Goal: Information Seeking & Learning: Learn about a topic

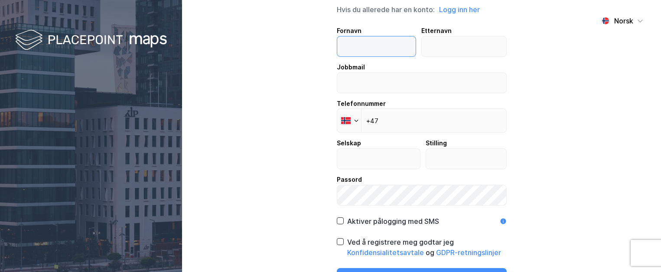
click at [369, 41] on input "text" at bounding box center [376, 46] width 79 height 20
type input "[PERSON_NAME]"
type input "Hoiberg"
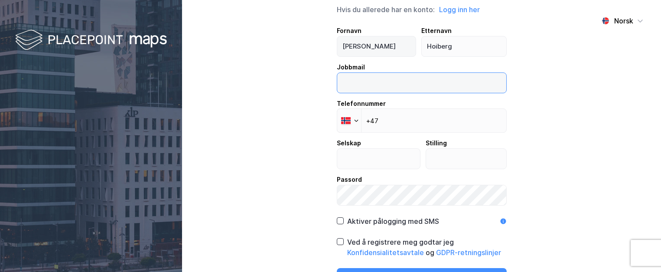
type input "[EMAIL_ADDRESS][DOMAIN_NAME]"
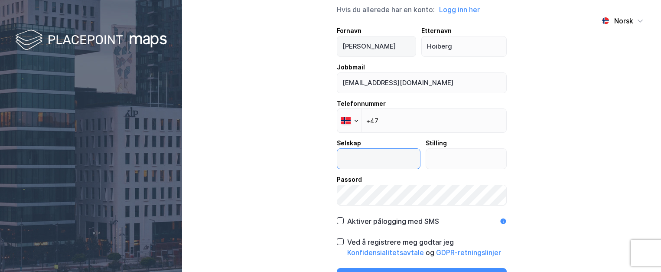
type input "UNION Gruppen"
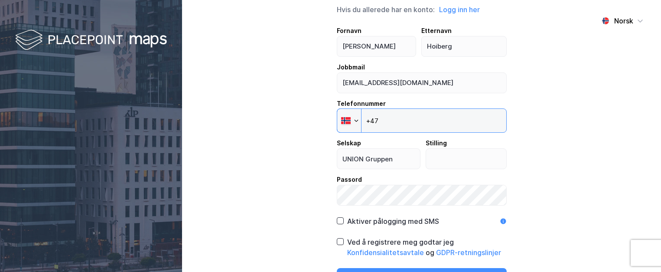
click at [422, 112] on input "+47" at bounding box center [422, 120] width 170 height 24
type input "[PHONE_NUMBER]"
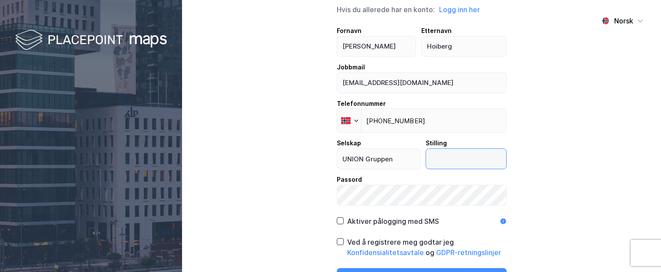
click at [449, 156] on input "text" at bounding box center [466, 159] width 80 height 20
type input "Investment Director"
click at [597, 170] on div "Norsk Opprett ny konto Hvis du allerede har en konto: Logg inn her Fornavn [PER…" at bounding box center [421, 136] width 479 height 272
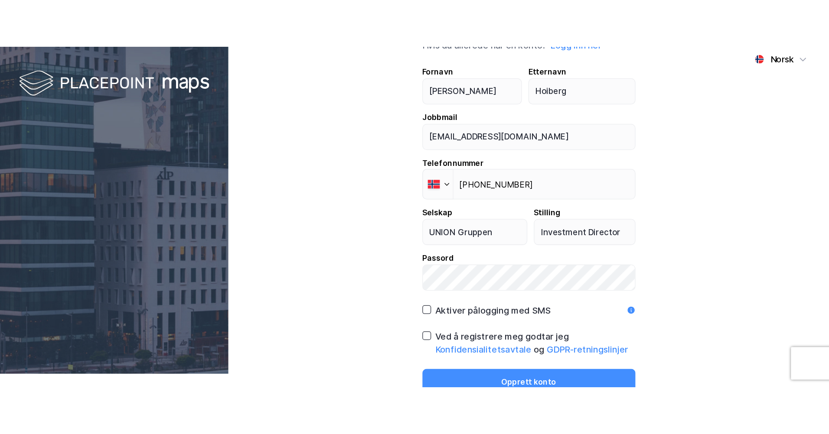
scroll to position [17, 0]
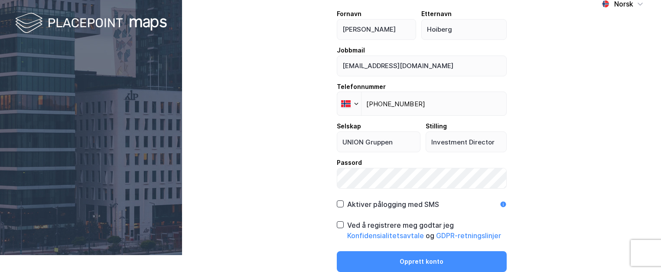
click at [396, 224] on div "Ved å registrere meg godtar jeg Konfidensialitetsavtale og GDPR-retningslinjer" at bounding box center [427, 230] width 160 height 21
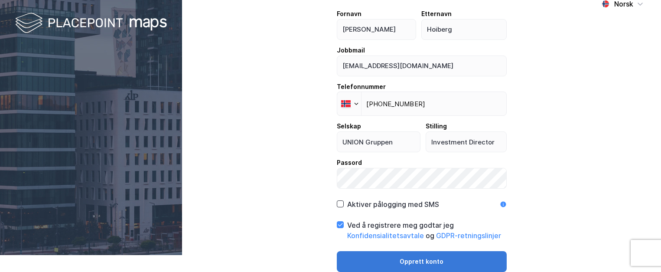
click at [433, 264] on button "Opprett konto" at bounding box center [422, 261] width 170 height 21
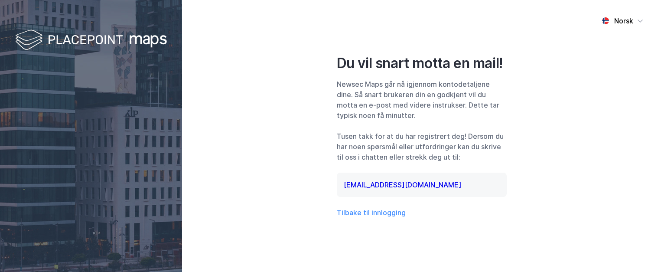
click at [77, 36] on img at bounding box center [91, 41] width 152 height 26
click at [272, 76] on div "Norsk Du vil snart motta en mail! Newsec Maps går nå igjennom kontodetaljene di…" at bounding box center [421, 136] width 479 height 272
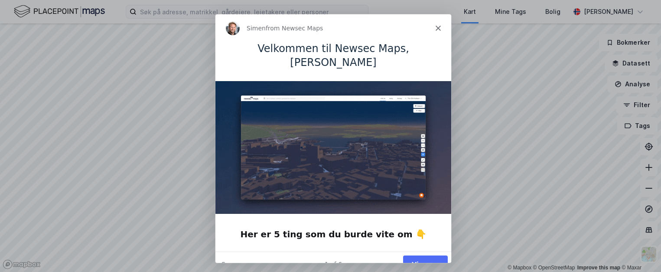
click at [437, 255] on button "Vis meg" at bounding box center [424, 264] width 45 height 18
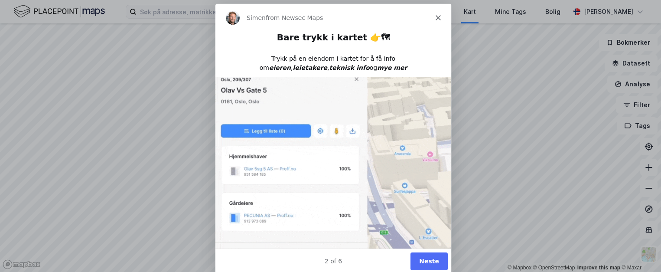
click at [431, 257] on button "Neste" at bounding box center [428, 260] width 37 height 18
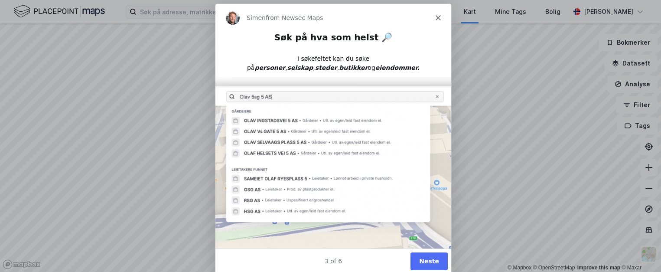
click at [439, 263] on button "Neste" at bounding box center [428, 260] width 37 height 18
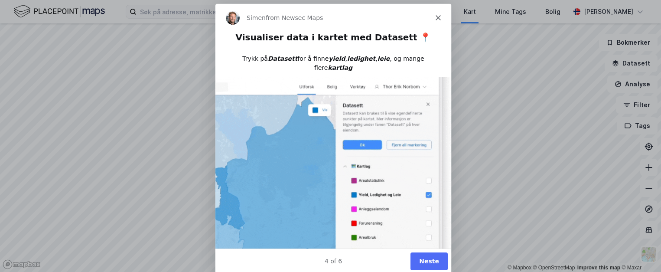
click at [433, 255] on button "Neste" at bounding box center [428, 260] width 37 height 18
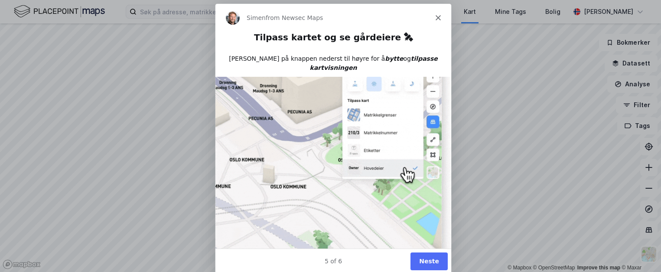
click at [435, 260] on button "Neste" at bounding box center [428, 260] width 37 height 18
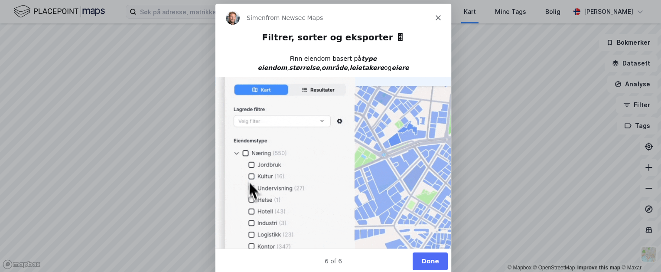
click at [432, 259] on button "Done" at bounding box center [429, 260] width 35 height 18
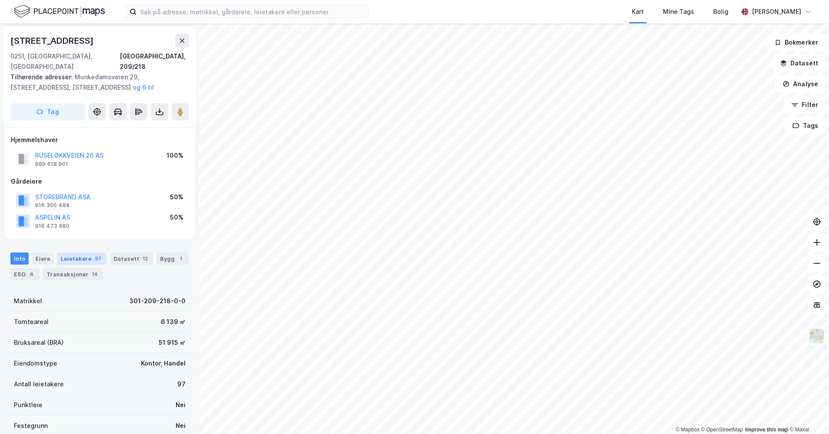
click at [77, 253] on div "Leietakere 97" at bounding box center [81, 259] width 49 height 12
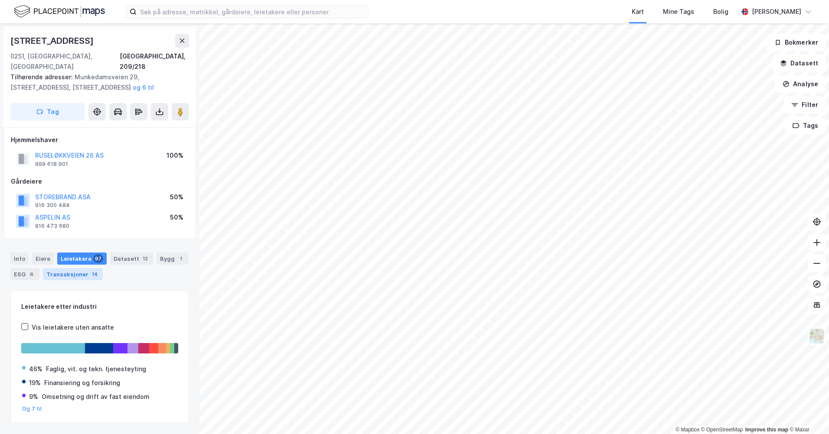
click at [94, 270] on div "14" at bounding box center [94, 274] width 9 height 9
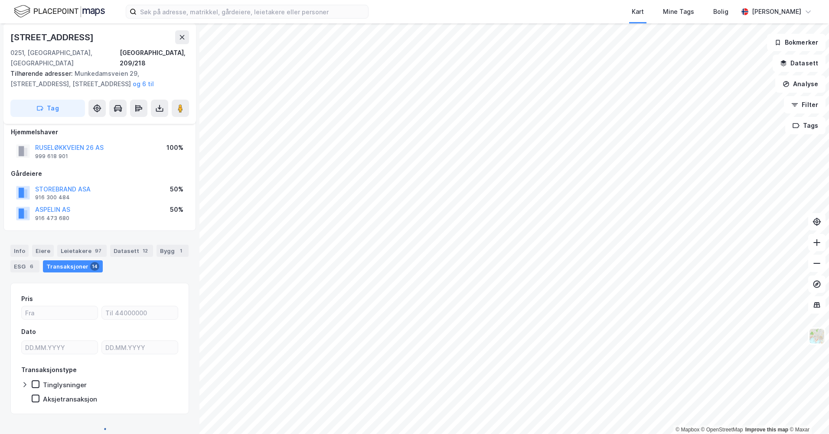
scroll to position [9, 0]
click at [26, 271] on icon at bounding box center [24, 384] width 7 height 7
click at [50, 271] on div "Transaksjoner (14)" at bounding box center [99, 426] width 179 height 10
click at [66, 271] on div "Transaksjoner (14)" at bounding box center [99, 426] width 179 height 10
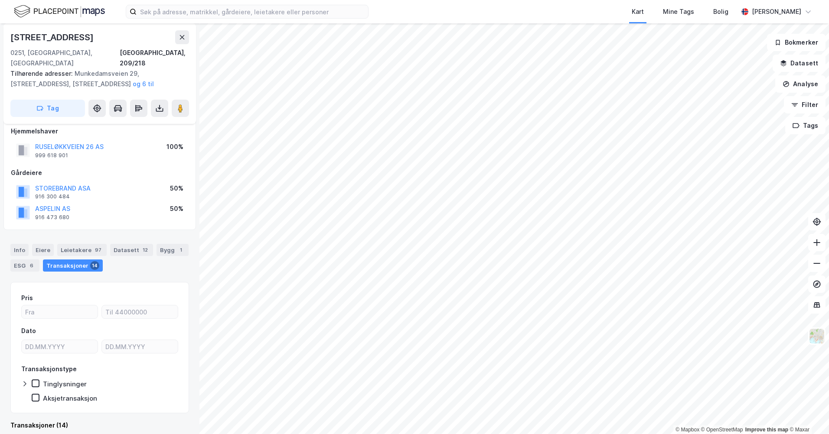
click at [62, 271] on div "Transaksjoner (14)" at bounding box center [99, 426] width 179 height 10
click at [85, 260] on div "Transaksjoner 14" at bounding box center [73, 266] width 60 height 12
click at [20, 260] on div "ESG 6" at bounding box center [24, 266] width 29 height 12
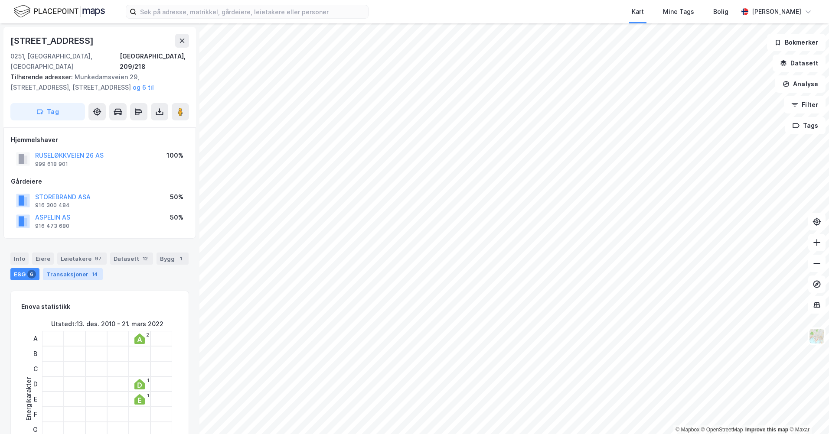
click at [79, 268] on div "Transaksjoner 14" at bounding box center [73, 274] width 60 height 12
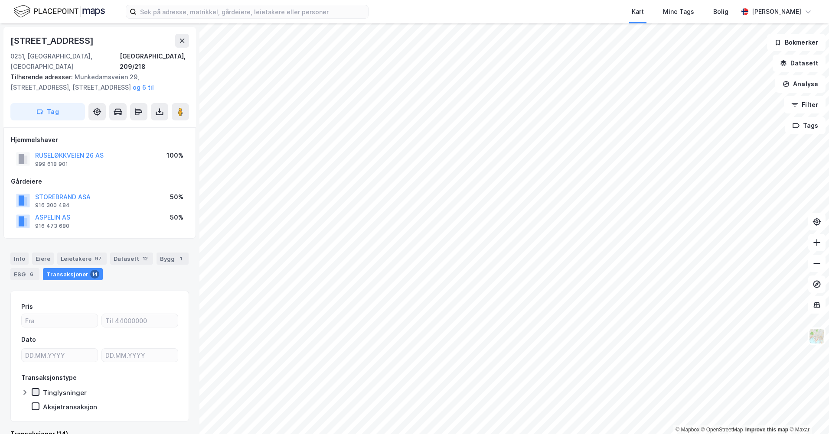
click at [34, 271] on icon at bounding box center [36, 392] width 6 height 6
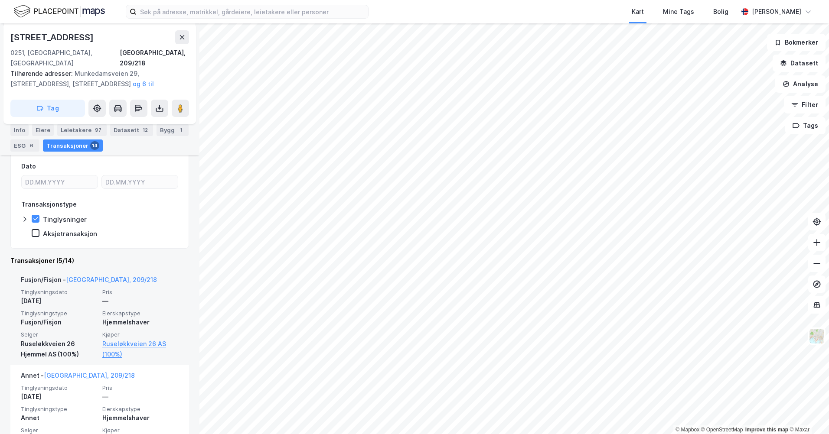
scroll to position [217, 0]
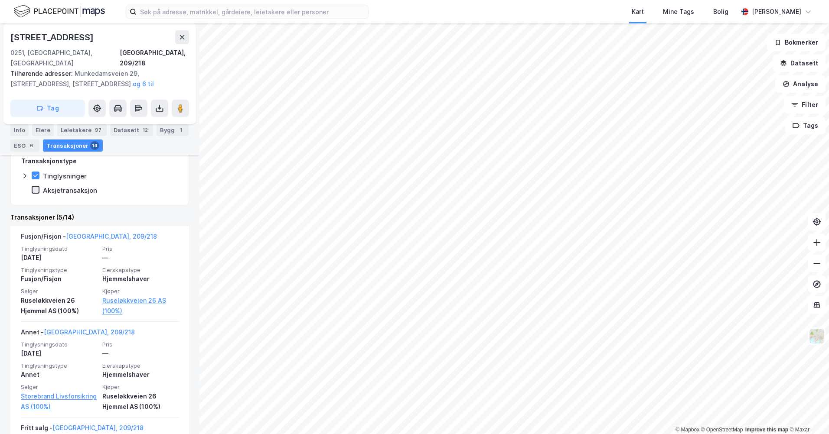
click at [37, 187] on icon at bounding box center [36, 190] width 6 height 6
click at [36, 173] on icon at bounding box center [36, 176] width 6 height 6
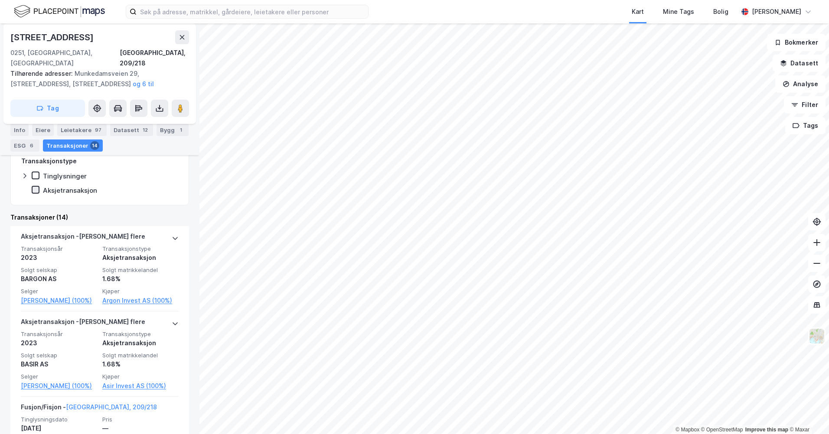
click at [36, 187] on icon at bounding box center [36, 190] width 6 height 6
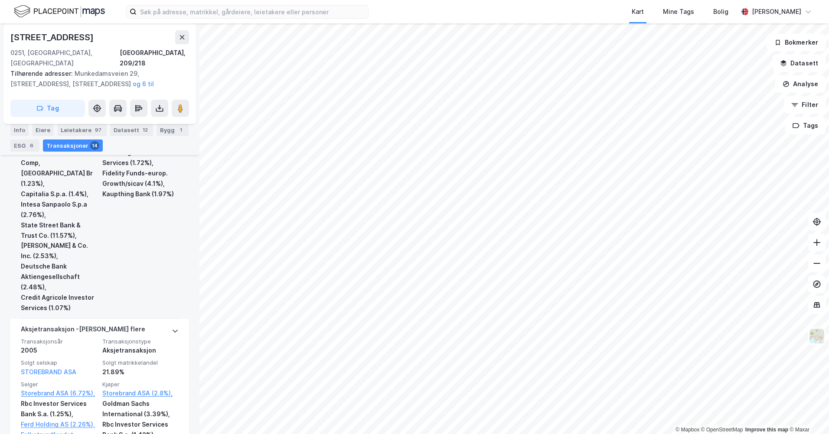
scroll to position [2298, 0]
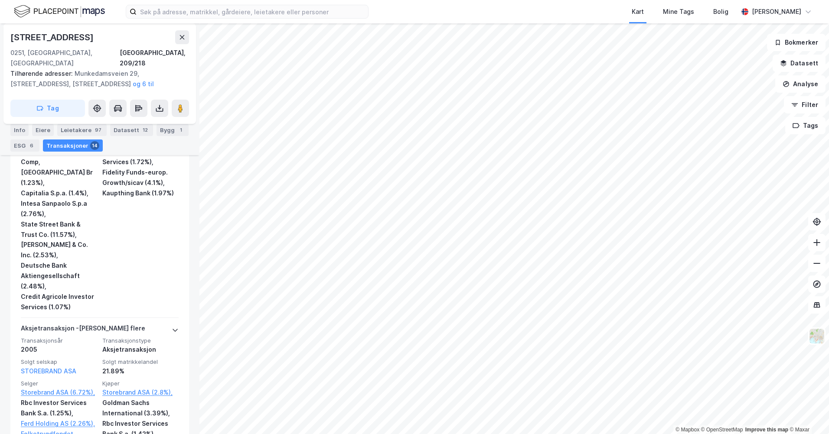
click at [122, 127] on div "Datasett 12" at bounding box center [131, 130] width 43 height 12
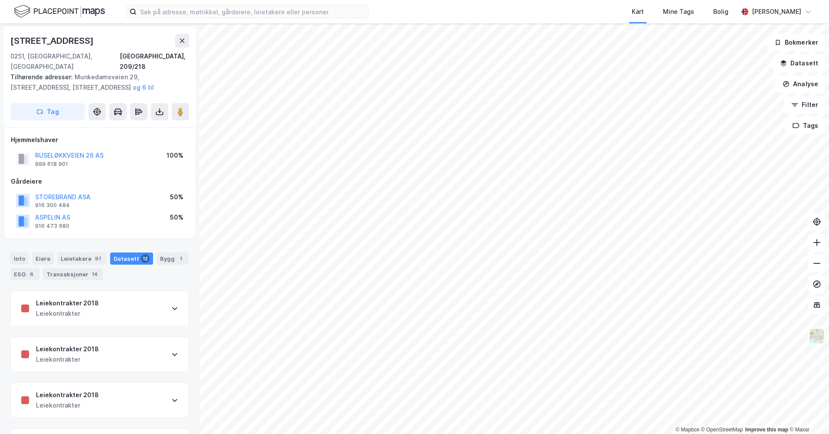
click at [171, 271] on icon at bounding box center [174, 308] width 7 height 7
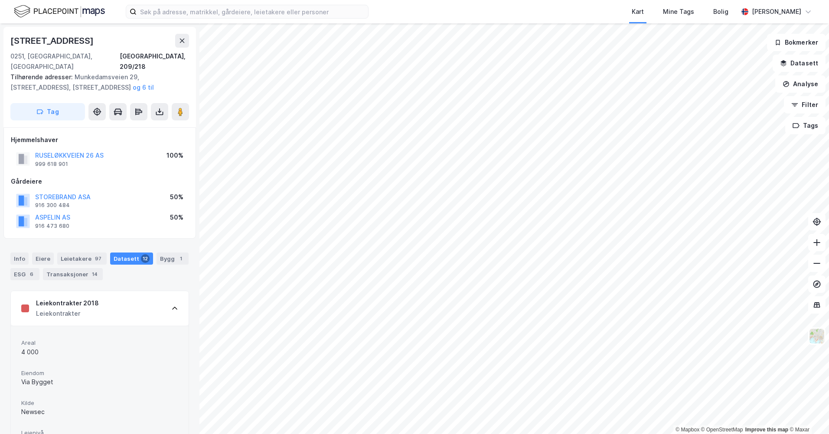
click at [171, 271] on icon at bounding box center [174, 308] width 7 height 7
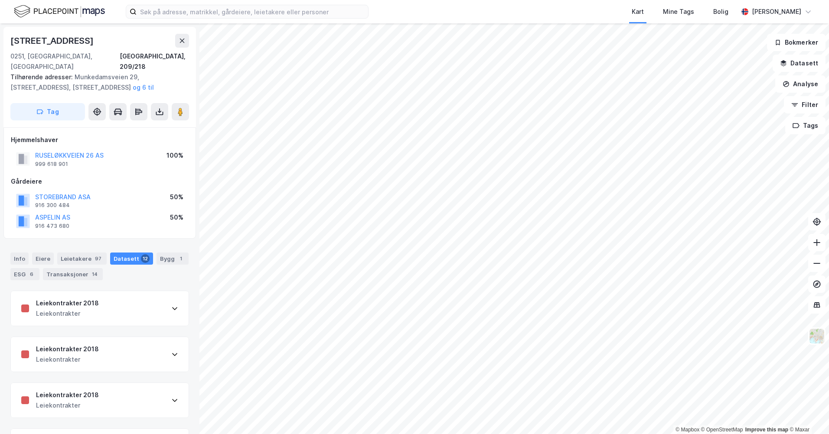
click at [172, 271] on icon at bounding box center [174, 354] width 5 height 3
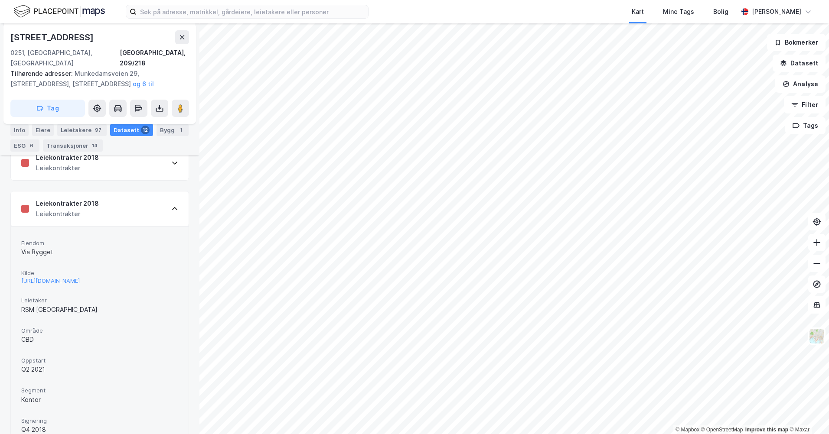
scroll to position [130, 0]
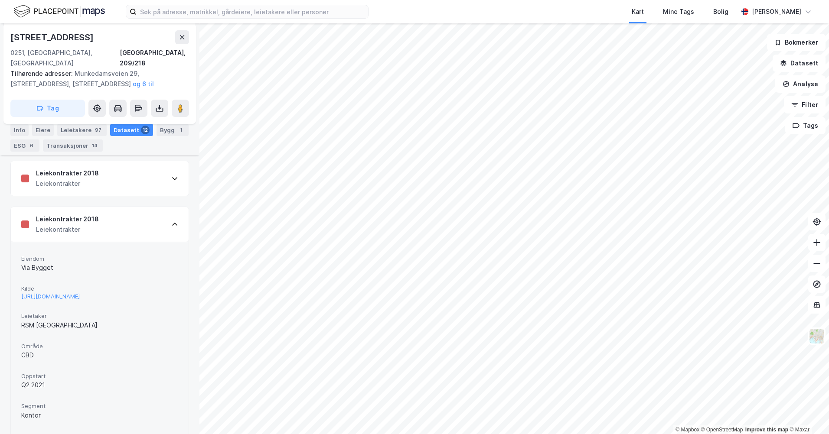
click at [164, 214] on div "Leiekontrakter 2018 Leiekontrakter" at bounding box center [100, 224] width 178 height 35
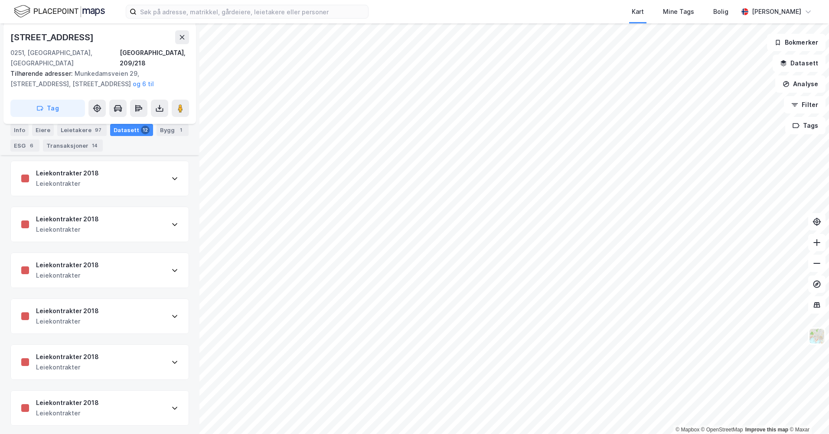
click at [171, 267] on icon at bounding box center [174, 270] width 7 height 7
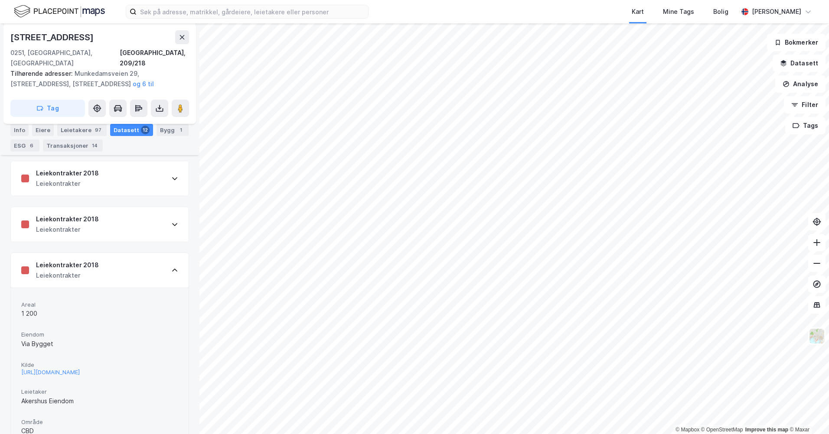
click at [171, 267] on icon at bounding box center [174, 270] width 7 height 7
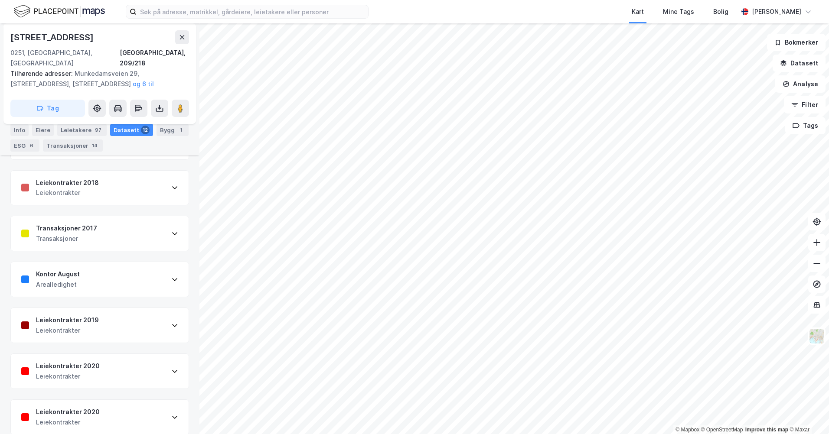
scroll to position [397, 0]
click at [162, 271] on div "Leiekontrakter 2020 Leiekontrakter" at bounding box center [100, 416] width 178 height 35
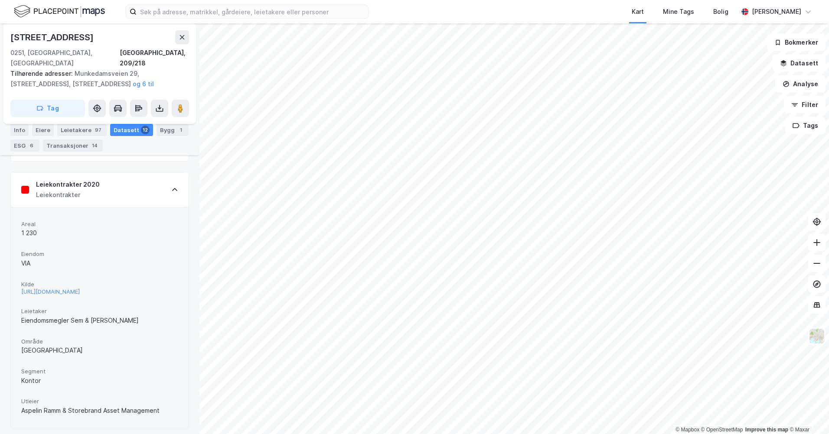
scroll to position [626, 0]
click at [160, 177] on div "Leiekontrakter 2020 Leiekontrakter" at bounding box center [100, 187] width 178 height 35
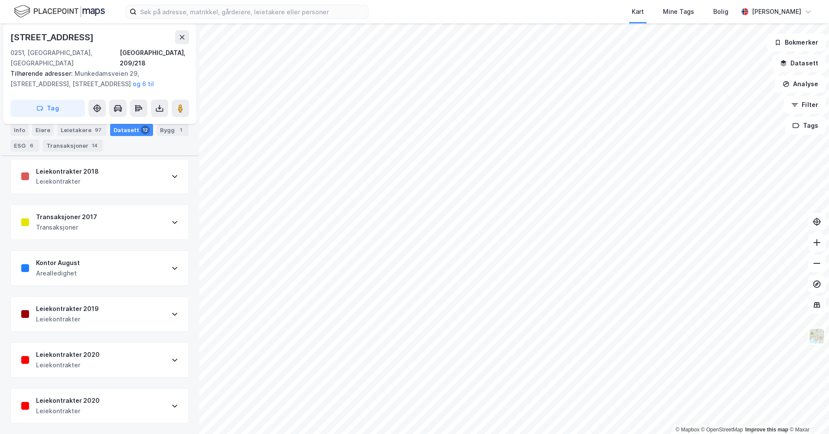
scroll to position [397, 0]
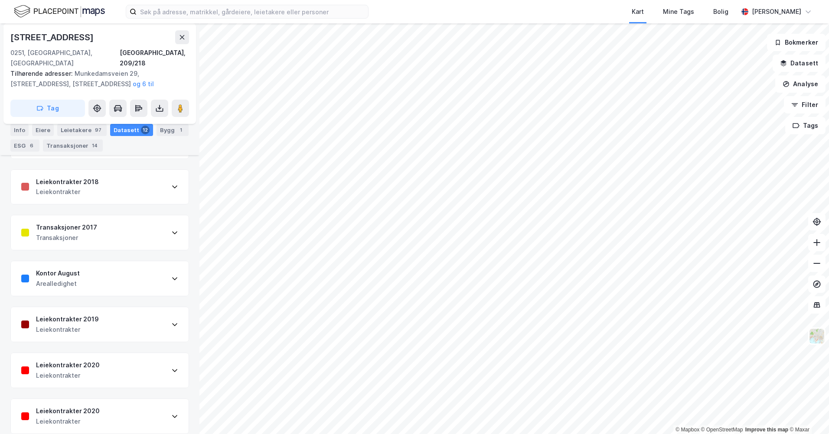
click at [145, 271] on div "Leiekontrakter 2020 Leiekontrakter" at bounding box center [100, 370] width 178 height 35
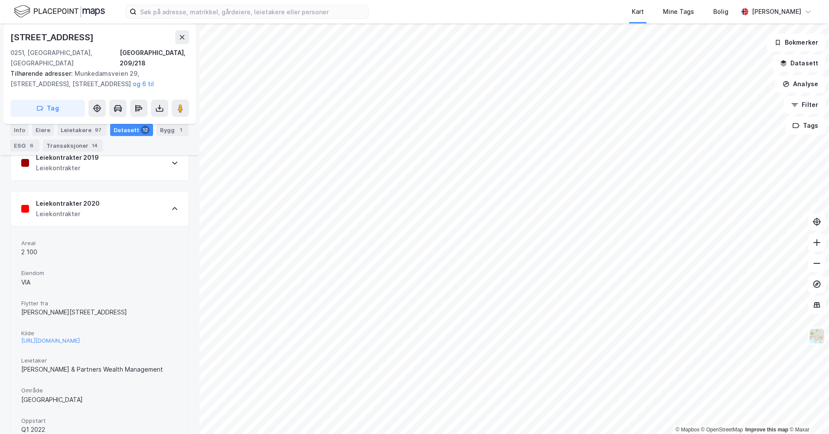
scroll to position [540, 0]
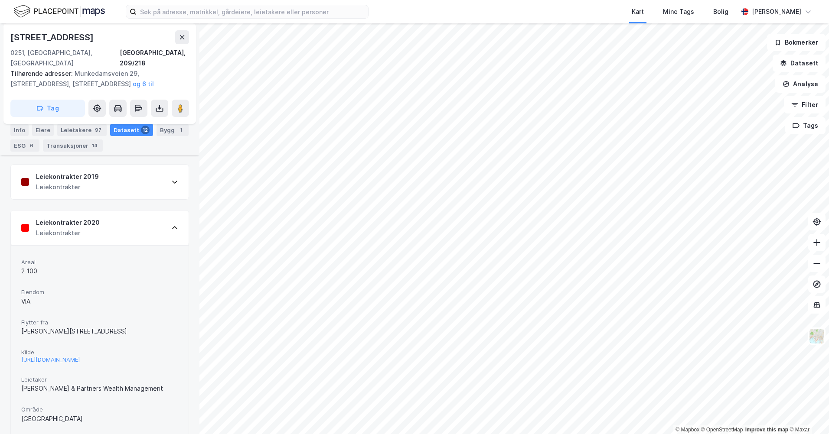
click at [171, 225] on icon at bounding box center [174, 228] width 7 height 7
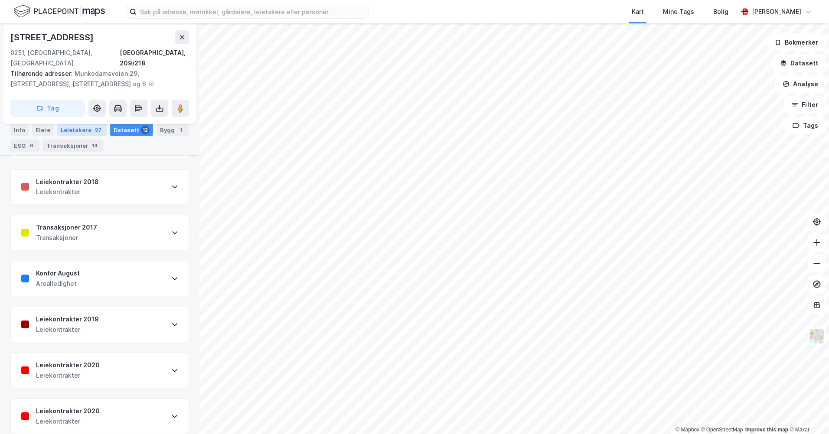
click at [80, 129] on div "Leietakere 97" at bounding box center [81, 130] width 49 height 12
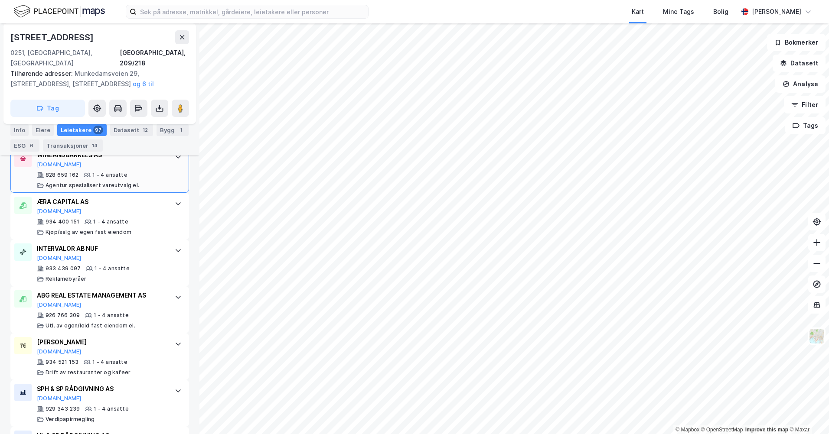
scroll to position [3338, 0]
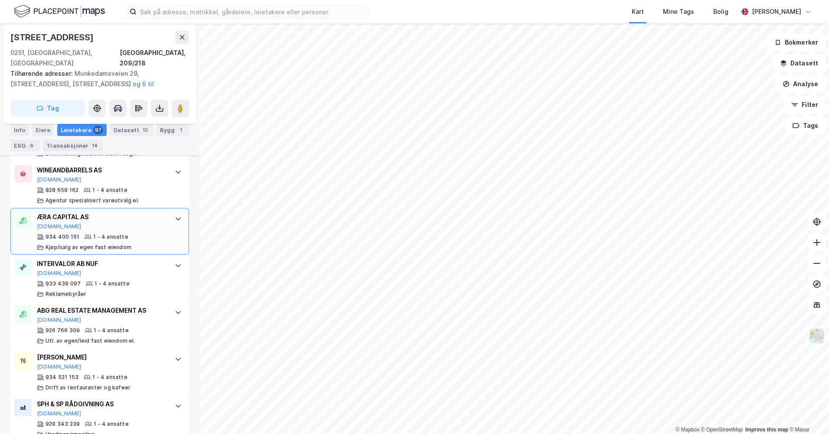
click at [175, 215] on icon at bounding box center [178, 218] width 7 height 7
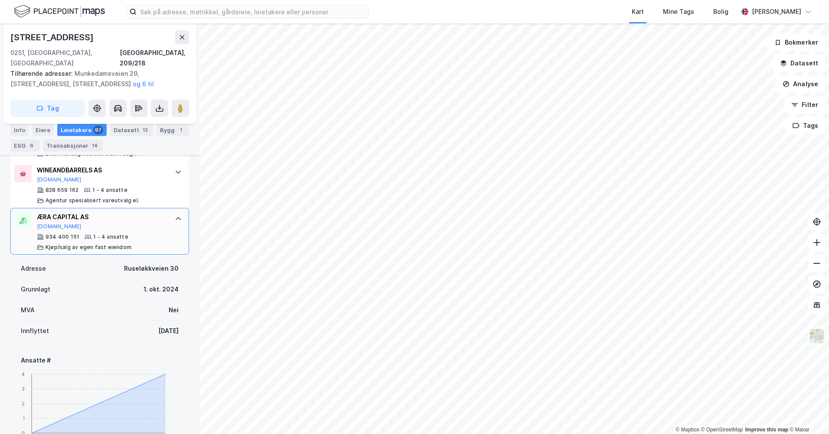
click at [175, 215] on icon at bounding box center [178, 218] width 7 height 7
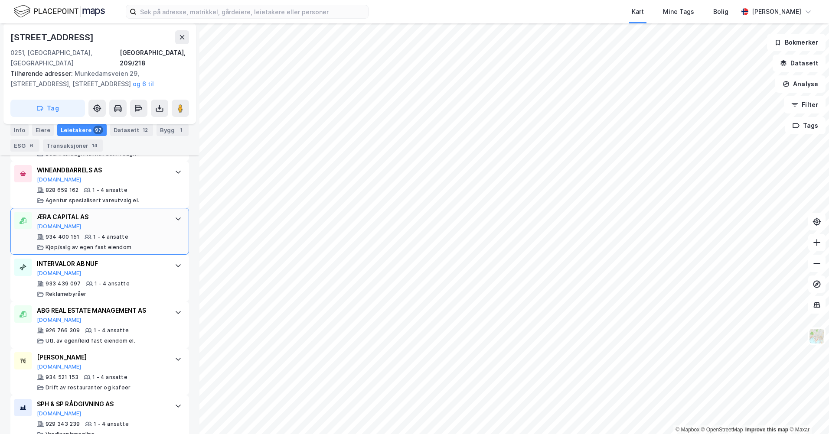
click at [176, 218] on icon at bounding box center [178, 219] width 5 height 3
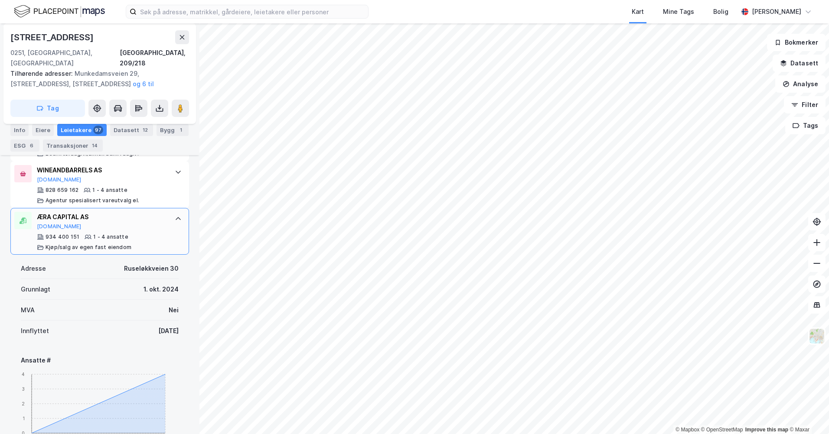
click at [175, 215] on icon at bounding box center [178, 218] width 7 height 7
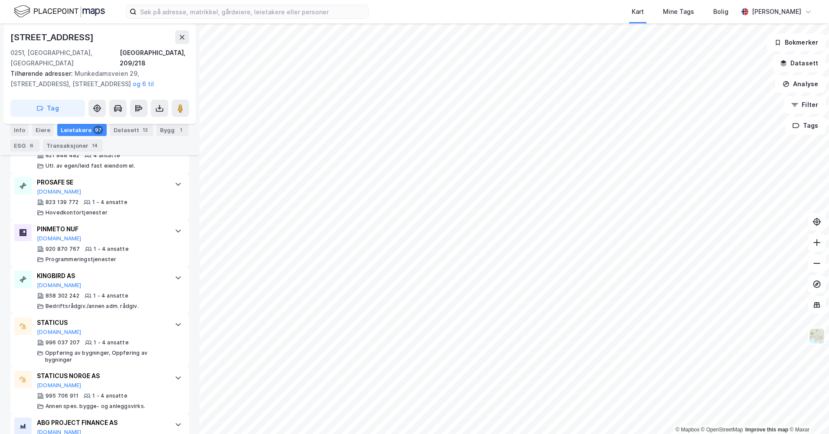
scroll to position [4032, 0]
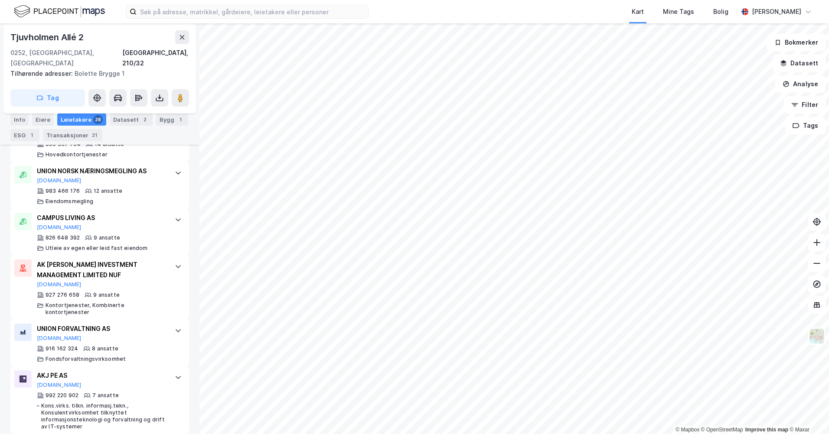
scroll to position [470, 0]
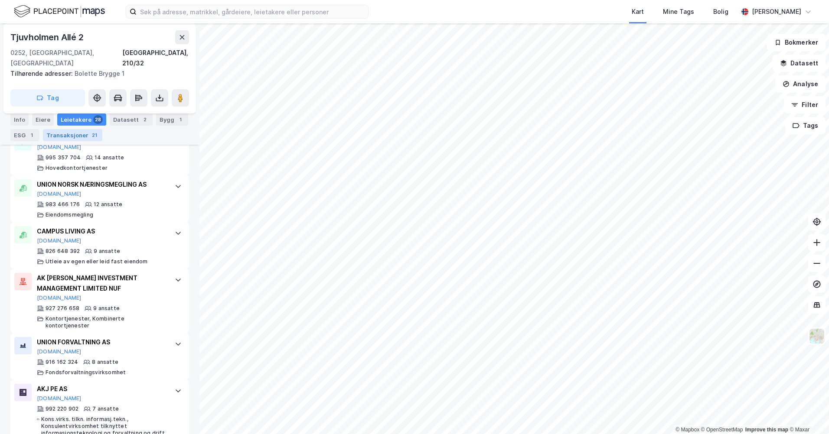
click at [76, 137] on div "Transaksjoner 21" at bounding box center [72, 135] width 59 height 12
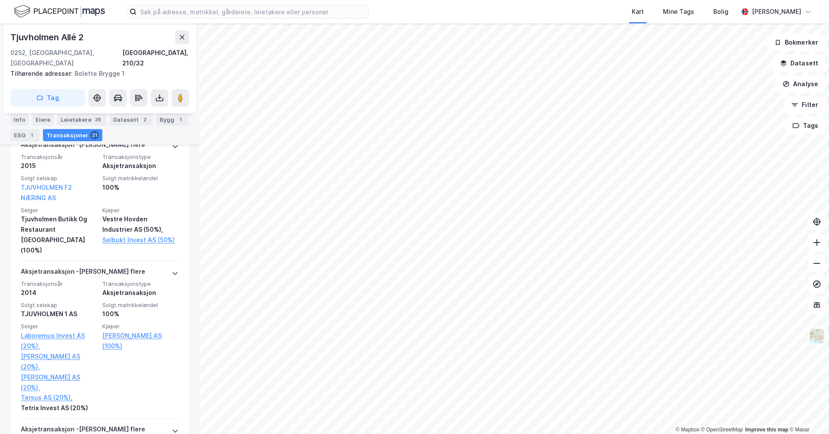
scroll to position [1423, 0]
